Goal: Check status: Check status

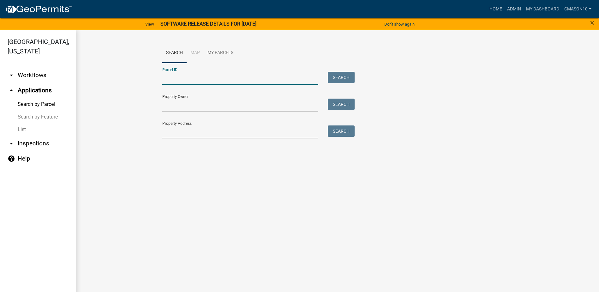
click at [198, 78] on input "Parcel ID:" at bounding box center [240, 78] width 156 height 13
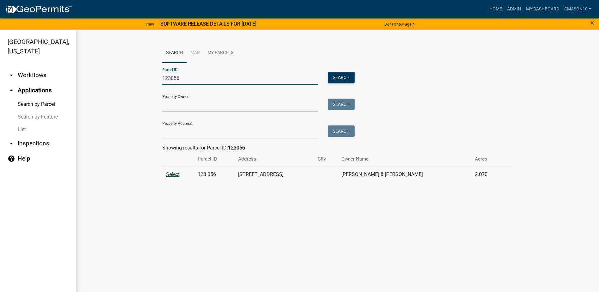
type input "123056"
click at [174, 176] on span "Select" at bounding box center [173, 174] width 14 height 6
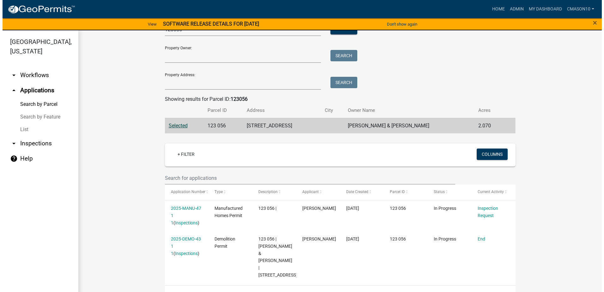
scroll to position [49, 0]
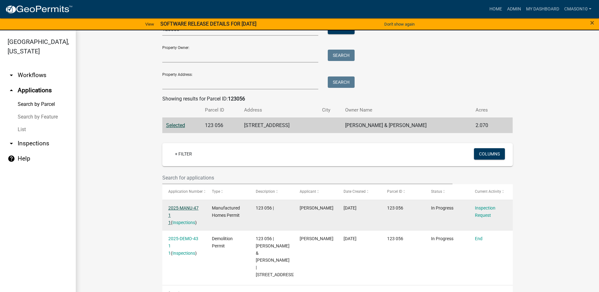
click at [183, 206] on link "2025-MANU-47 1 1" at bounding box center [183, 215] width 30 height 20
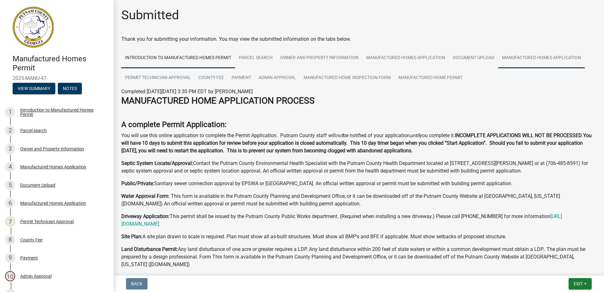
click at [520, 54] on link "Manufactured Homes Application" at bounding box center [541, 58] width 87 height 20
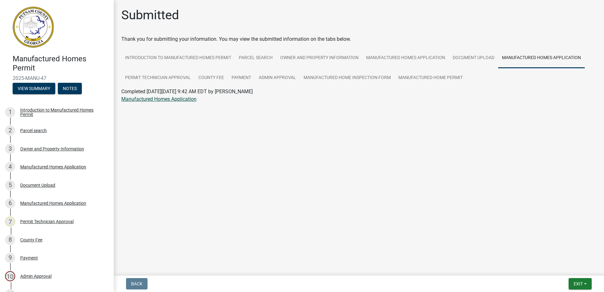
click at [144, 96] on link "Manufactured Homes Application" at bounding box center [158, 99] width 75 height 6
